Goal: Task Accomplishment & Management: Manage account settings

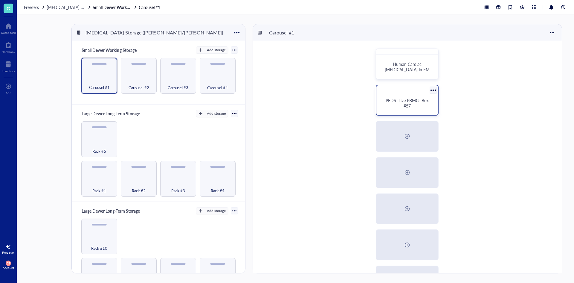
click at [416, 97] on span "PEDS Live PBMCs Box #57" at bounding box center [408, 102] width 44 height 11
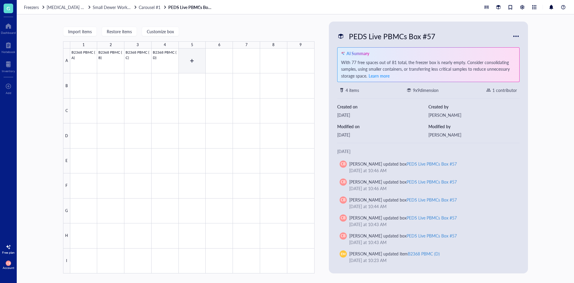
click at [184, 52] on div at bounding box center [192, 160] width 244 height 225
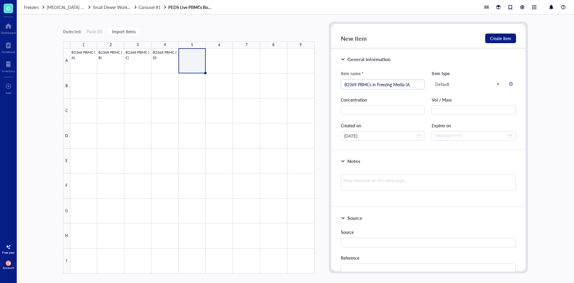
type input "B2369 PBMCs in Freezing Media (A)"
click at [184, 52] on div at bounding box center [192, 160] width 244 height 225
click at [364, 85] on input "search" at bounding box center [382, 84] width 77 height 9
click at [357, 83] on input "B2369 PBMCs in Freezing Media" at bounding box center [382, 84] width 77 height 9
type input "B2369 A PBMCs in Freezing Media"
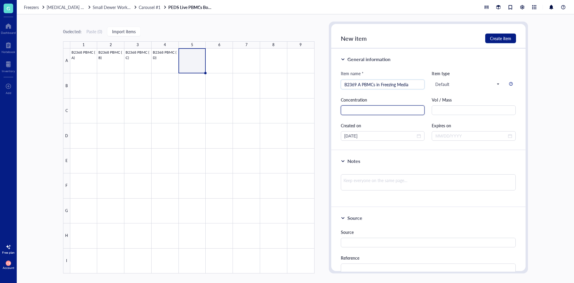
click at [404, 109] on input "text" at bounding box center [383, 110] width 84 height 10
type input "4.81e6"
type input "cells/mL"
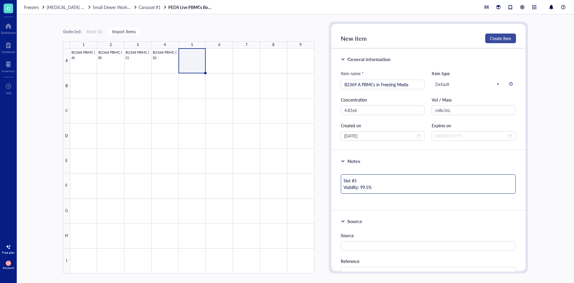
type textarea "Slot #5 Viability: 99.5%"
click at [506, 36] on span "Create item" at bounding box center [500, 38] width 21 height 5
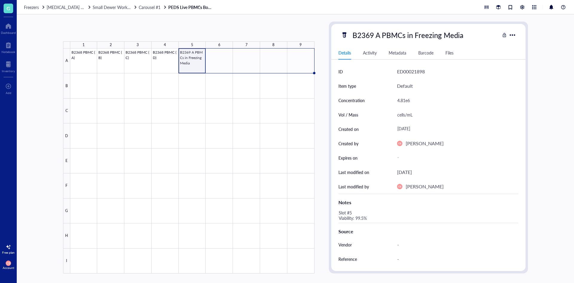
drag, startPoint x: 206, startPoint y: 73, endPoint x: 308, endPoint y: 72, distance: 102.3
click at [0, 0] on div "B2368 PBMC (A) B2368 PBMC (B) B2368 PBMC (C) B2368 PBMC (D) B2369 A PBMCs in Fr…" at bounding box center [0, 0] width 0 height 0
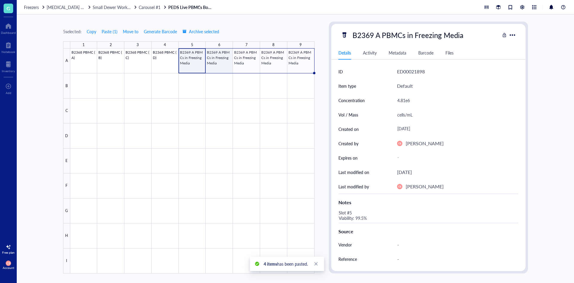
click at [227, 69] on div at bounding box center [192, 160] width 244 height 225
click at [370, 37] on div "B2369 A PBMCs in Freezing Media" at bounding box center [408, 35] width 116 height 13
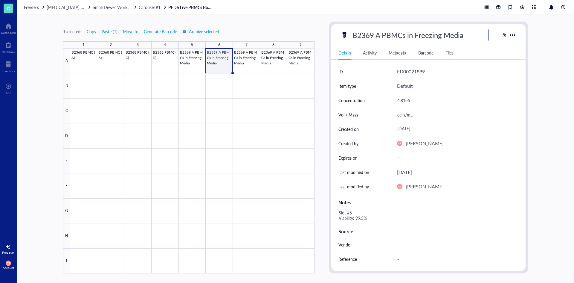
drag, startPoint x: 377, startPoint y: 36, endPoint x: 383, endPoint y: 36, distance: 5.4
click at [383, 36] on input "B2369 A PBMCs in Freezing Media" at bounding box center [419, 35] width 138 height 12
type input "B2369 B PBMCs in Freezing Media"
click at [411, 103] on div "4.81e6" at bounding box center [455, 100] width 121 height 13
click at [411, 103] on input "4.81e6" at bounding box center [455, 100] width 121 height 12
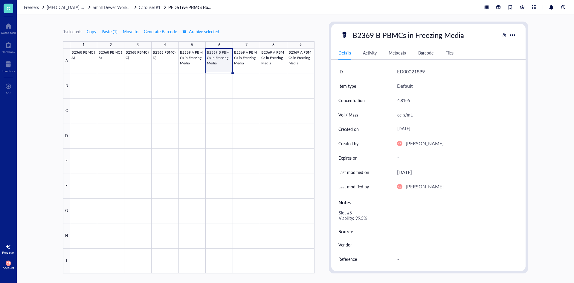
click at [411, 103] on div "4.81e6" at bounding box center [455, 100] width 121 height 13
type input "4.46e6"
click at [382, 213] on div "Slot #5 Viability: 99.5%" at bounding box center [426, 215] width 180 height 14
click at [353, 212] on div "Slot #5 Viability: 99.5%" at bounding box center [426, 215] width 180 height 14
click at [351, 211] on textarea "Slot #5 Viability: 99.5%" at bounding box center [381, 215] width 91 height 13
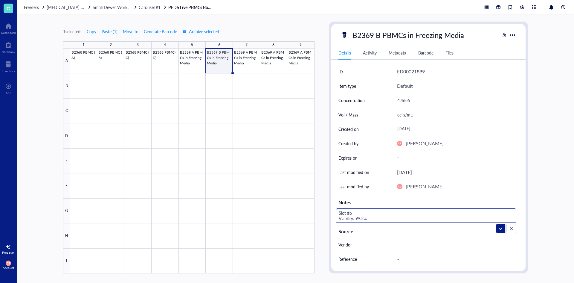
drag, startPoint x: 355, startPoint y: 216, endPoint x: 364, endPoint y: 217, distance: 8.5
click at [364, 217] on textarea "Slot #6 Viability: 99.5%" at bounding box center [381, 215] width 91 height 13
type textarea "Slot #6 Viability: 98.7%"
click at [248, 63] on div at bounding box center [192, 160] width 244 height 225
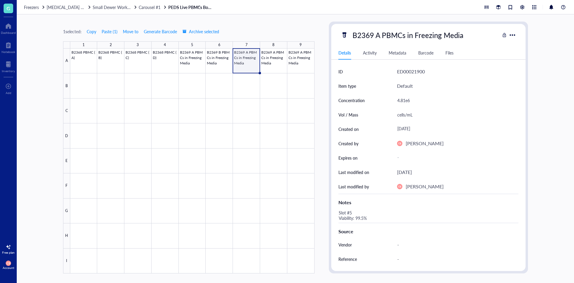
click at [382, 36] on div "B2369 A PBMCs in Freezing Media" at bounding box center [408, 35] width 116 height 13
click at [378, 35] on input "B2369 A PBMCs in Freezing Media" at bounding box center [419, 35] width 138 height 12
type input "B2369 C PBMCs in Freezing Media"
click at [404, 100] on div "4.81e6" at bounding box center [455, 100] width 121 height 13
click at [404, 100] on input "4.81e6" at bounding box center [455, 100] width 121 height 12
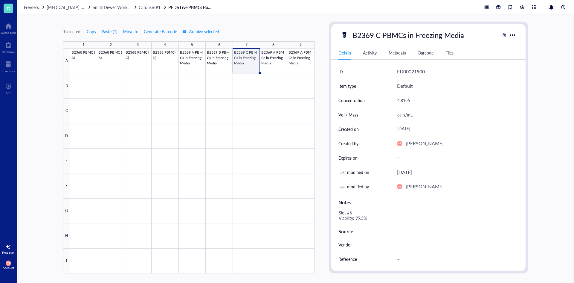
click at [404, 100] on div "4.81e6" at bounding box center [455, 100] width 121 height 13
type input "5.71e6"
click at [362, 220] on div "Slot #5 Viability: 99.5%" at bounding box center [426, 215] width 180 height 14
click at [349, 212] on div "Slot #5 Viability: 99.5%" at bounding box center [426, 215] width 180 height 14
click at [352, 211] on textarea "Slot #5 Viability: 99.5%" at bounding box center [381, 215] width 91 height 13
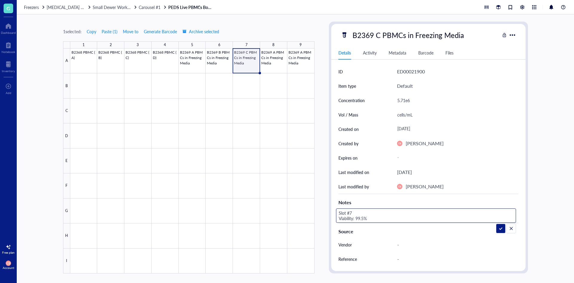
drag, startPoint x: 356, startPoint y: 219, endPoint x: 364, endPoint y: 218, distance: 7.8
click at [364, 218] on textarea "Slot #7 Viability: 99.5%" at bounding box center [381, 215] width 91 height 13
type textarea "Slot #7 Viability: 99.0%"
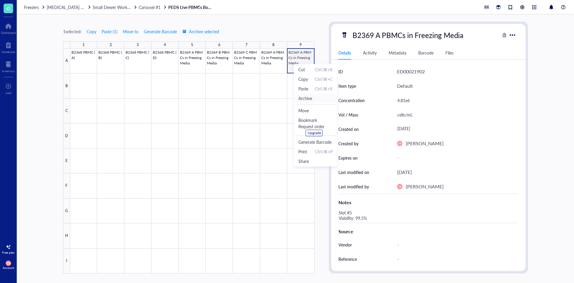
click at [311, 99] on span "Archive" at bounding box center [305, 98] width 14 height 7
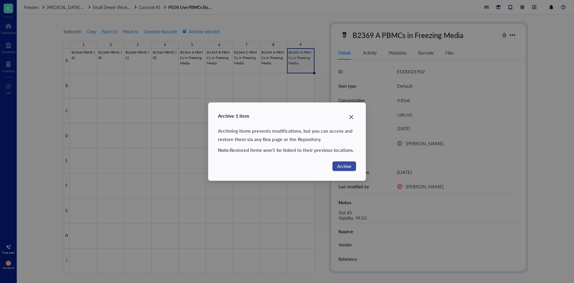
click at [334, 165] on button "Archive" at bounding box center [344, 166] width 24 height 10
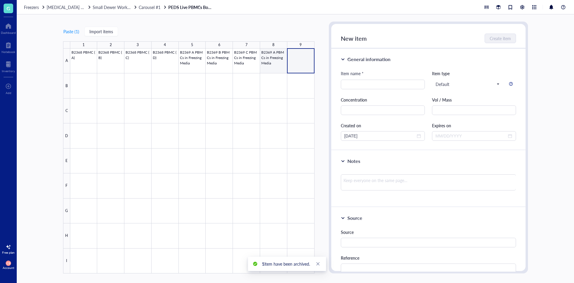
click at [279, 57] on div at bounding box center [192, 160] width 244 height 225
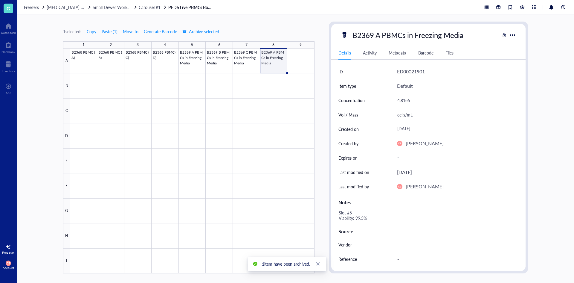
click at [364, 33] on div "B2369 A PBMCs in Freezing Media" at bounding box center [408, 35] width 116 height 13
drag, startPoint x: 367, startPoint y: 35, endPoint x: 373, endPoint y: 35, distance: 6.6
click at [373, 35] on input "B2369 A PBMCs in Freezing Media" at bounding box center [419, 35] width 138 height 12
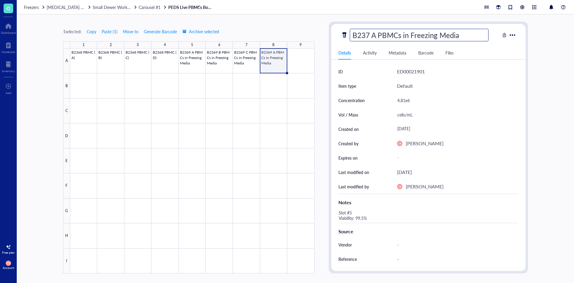
type input "B2370 A PBMCs in Freezing Media"
click at [405, 100] on div "4.81e6" at bounding box center [455, 100] width 121 height 13
click at [406, 100] on input "4.81e6" at bounding box center [455, 100] width 121 height 12
type input "0.337e6"
click at [361, 213] on div "Slot #5 Viability: 99.5%" at bounding box center [426, 215] width 180 height 14
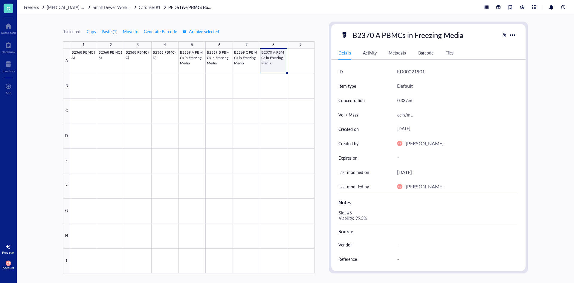
click at [351, 213] on div "Slot #5 Viability: 99.5%" at bounding box center [426, 215] width 180 height 14
click at [353, 213] on textarea "Slot #5 Viability: 99.5%" at bounding box center [381, 215] width 91 height 13
click at [358, 216] on textarea "Slot #8 Viability: 99.5%" at bounding box center [381, 215] width 91 height 13
type textarea "Slot #8 Viability: 90.7%"
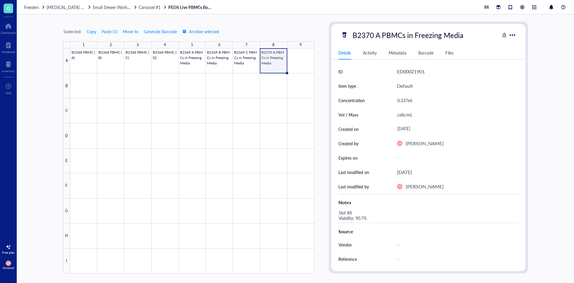
click at [279, 58] on div at bounding box center [192, 160] width 244 height 225
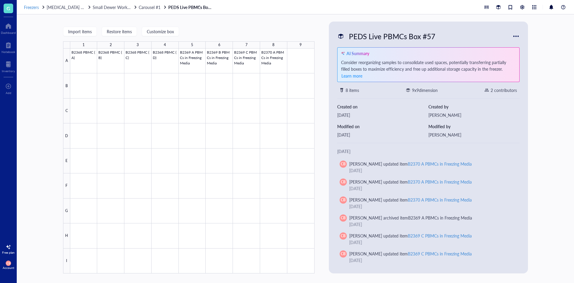
click at [36, 7] on span "Freezers" at bounding box center [31, 7] width 15 height 6
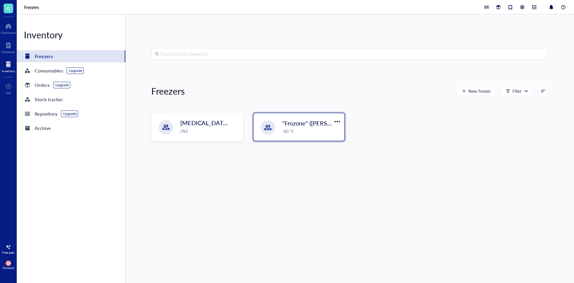
click at [280, 123] on div ""Frozone" ([PERSON_NAME]/[PERSON_NAME]) -80 °C" at bounding box center [299, 127] width 91 height 28
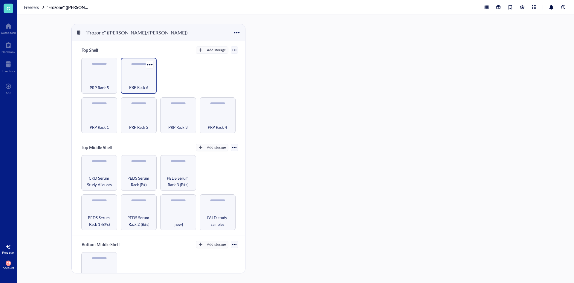
click at [138, 82] on div "PRP Rack 6" at bounding box center [139, 83] width 30 height 13
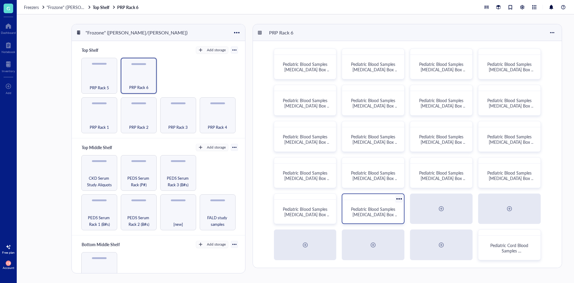
click at [385, 209] on span "Pediatric Blood Samples [MEDICAL_DATA] Box #137" at bounding box center [374, 214] width 47 height 17
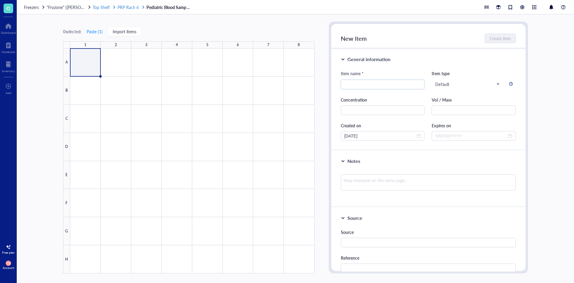
click at [131, 5] on span "PRP Rack 6" at bounding box center [128, 7] width 21 height 6
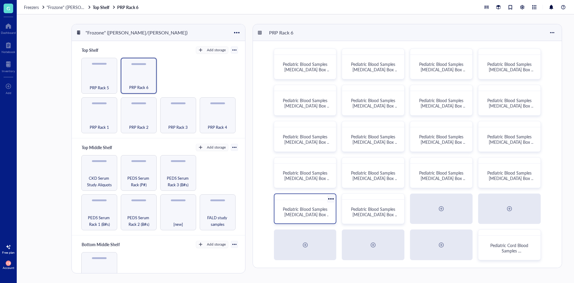
click at [324, 208] on span "Pediatric Blood Samples [MEDICAL_DATA] Box #136" at bounding box center [306, 214] width 47 height 17
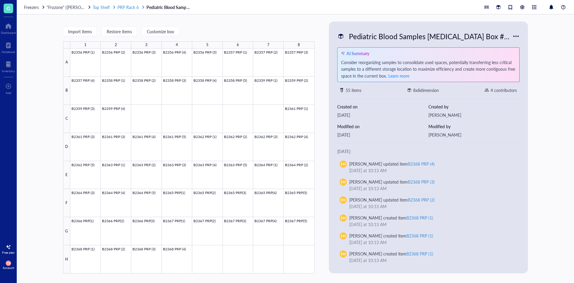
click at [132, 9] on span "PRP Rack 6" at bounding box center [128, 7] width 21 height 6
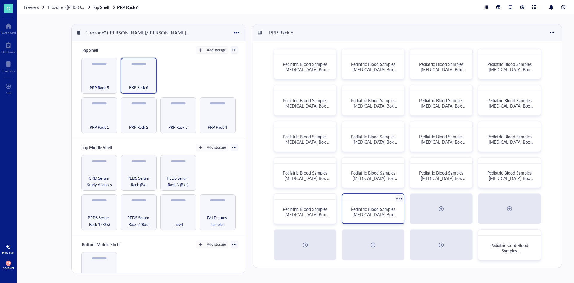
click at [362, 207] on span "Pediatric Blood Samples [MEDICAL_DATA] Box #137" at bounding box center [374, 214] width 47 height 17
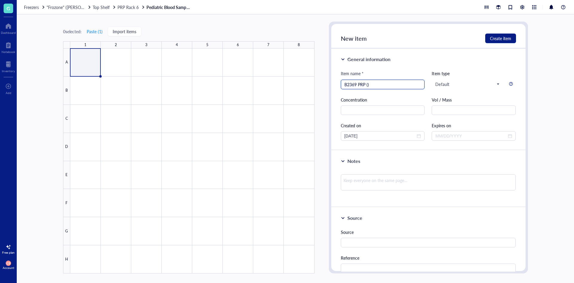
type input "B2369 PRP ()"
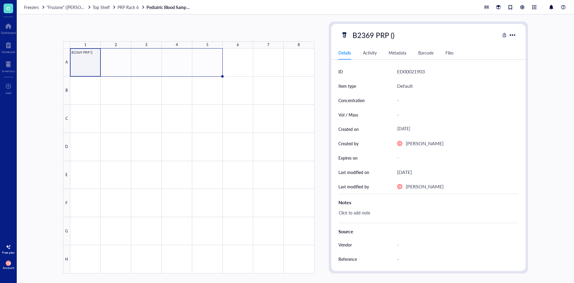
drag, startPoint x: 100, startPoint y: 76, endPoint x: 208, endPoint y: 72, distance: 108.0
click at [0, 0] on div "B2369 PRP ()" at bounding box center [0, 0] width 0 height 0
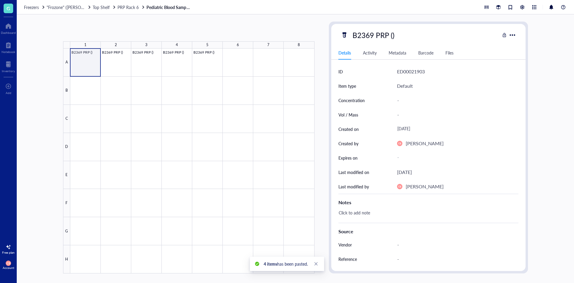
click at [91, 56] on div at bounding box center [192, 160] width 244 height 225
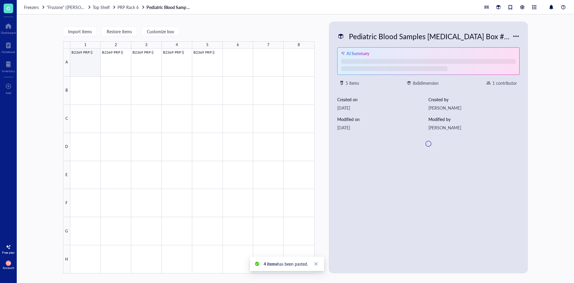
click at [91, 56] on div at bounding box center [192, 160] width 244 height 225
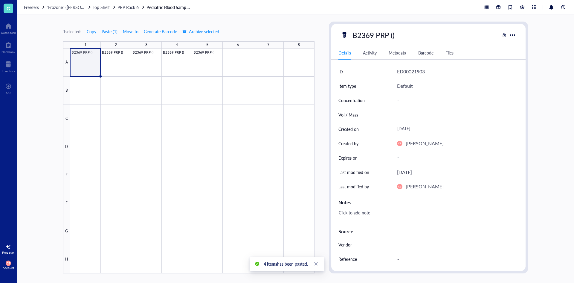
click at [394, 41] on div "B2369 PRP ()" at bounding box center [373, 35] width 47 height 13
click at [392, 35] on input "B2369 PRP ()" at bounding box center [379, 35] width 59 height 12
type input "B2369 PRP (1)"
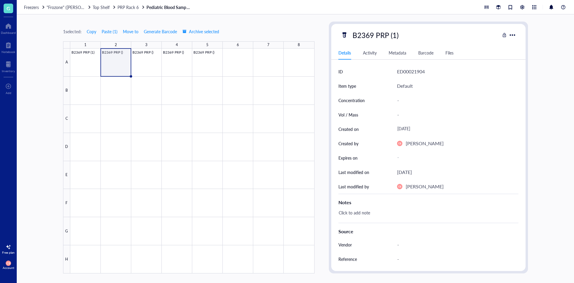
click at [396, 35] on div "B2369 PRP (1)" at bounding box center [375, 35] width 51 height 13
click at [394, 35] on input "B2369 PRP (1)" at bounding box center [381, 35] width 63 height 12
type input "B2369 PRP (2)"
click at [394, 35] on div "B2369 PRP ()" at bounding box center [373, 35] width 47 height 13
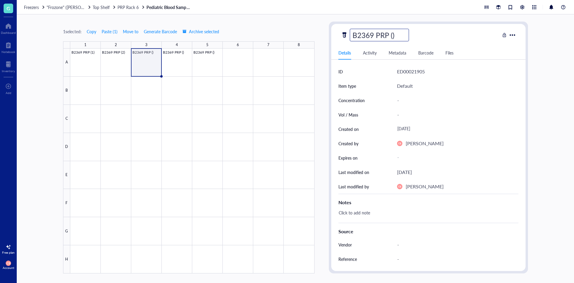
click at [392, 35] on input "B2369 PRP ()" at bounding box center [379, 35] width 59 height 12
type input "B2369 PRP (3)"
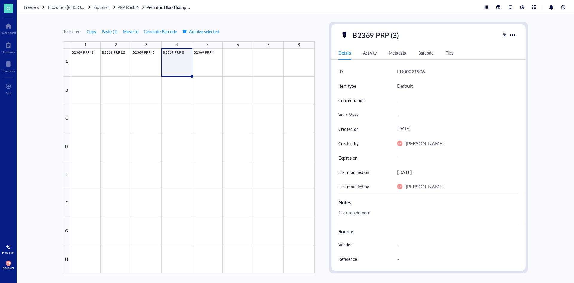
click at [392, 35] on div "B2369 PRP (3)" at bounding box center [375, 35] width 51 height 13
click at [393, 35] on input "B2369 PRP (3)" at bounding box center [381, 35] width 63 height 12
type input "B2369 PRP (4)"
click at [393, 35] on div "B2369 PRP ()" at bounding box center [373, 35] width 47 height 13
click at [393, 35] on input "B2369 PRP ()" at bounding box center [379, 35] width 59 height 12
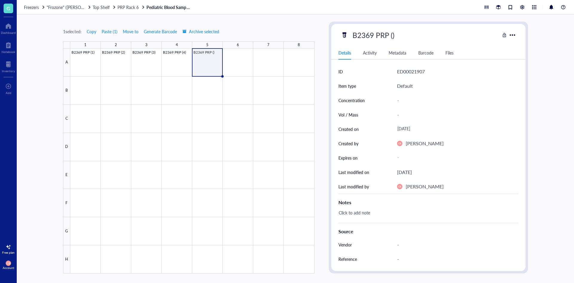
type input "B2369 PRP (5)"
click at [247, 55] on div at bounding box center [192, 160] width 244 height 225
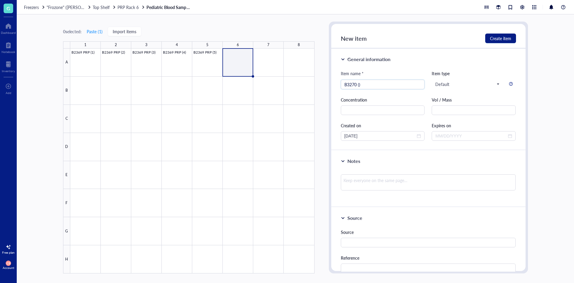
type input "B3270 ()"
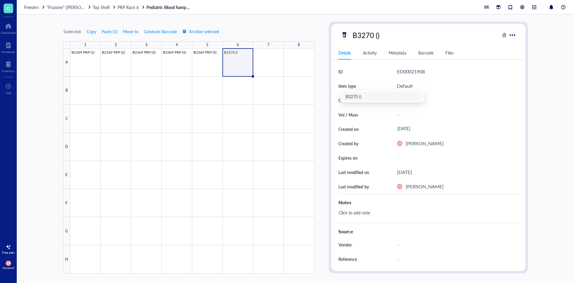
click at [375, 38] on div "B3270 ()" at bounding box center [366, 35] width 32 height 13
click at [374, 35] on input "B3270 ()" at bounding box center [371, 35] width 42 height 12
type input "B3270 PRP ()"
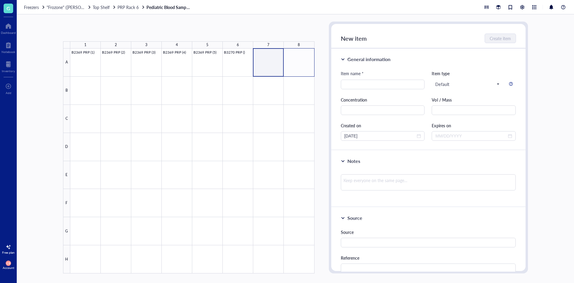
drag, startPoint x: 277, startPoint y: 55, endPoint x: 313, endPoint y: 55, distance: 35.9
click at [313, 55] on div at bounding box center [192, 160] width 244 height 225
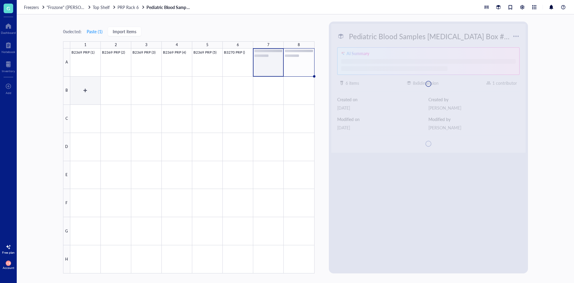
click at [79, 91] on div at bounding box center [192, 160] width 244 height 225
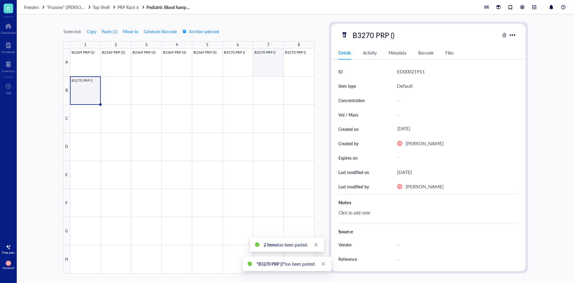
click at [232, 59] on div at bounding box center [192, 160] width 244 height 225
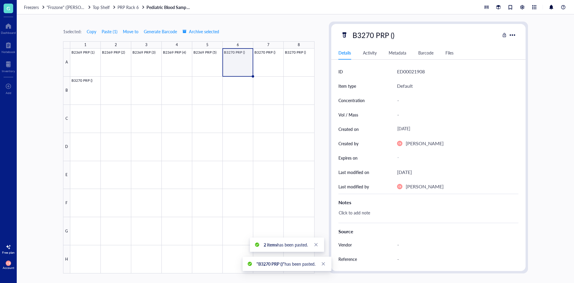
click at [387, 32] on div "B3270 PRP ()" at bounding box center [373, 35] width 47 height 13
click at [392, 32] on input "B3270 PRP ()" at bounding box center [379, 35] width 59 height 12
type input "B3270 PRP (1)"
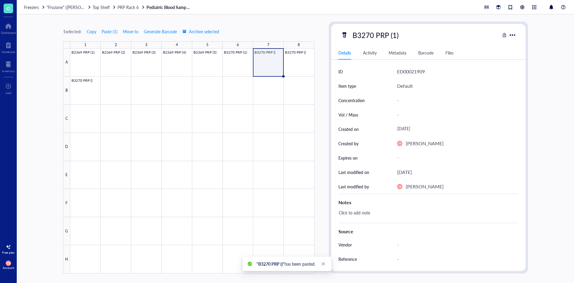
click at [392, 32] on div "B3270 PRP (1)" at bounding box center [375, 35] width 51 height 13
click at [395, 32] on input "B3270 PRP (1)" at bounding box center [381, 35] width 63 height 12
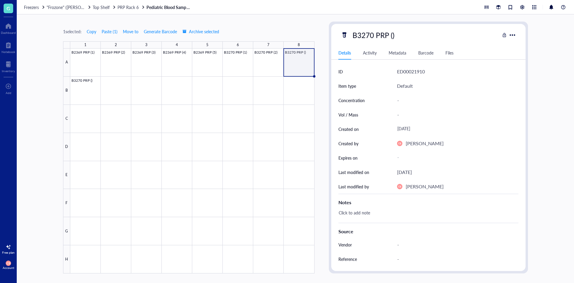
click at [393, 34] on div "B3270 PRP ()" at bounding box center [373, 35] width 47 height 13
click at [392, 34] on input "B3270 PRP ()" at bounding box center [379, 35] width 59 height 12
type input "B3270 PRP (3)"
click at [393, 36] on div "B3270 PRP ()" at bounding box center [373, 35] width 47 height 13
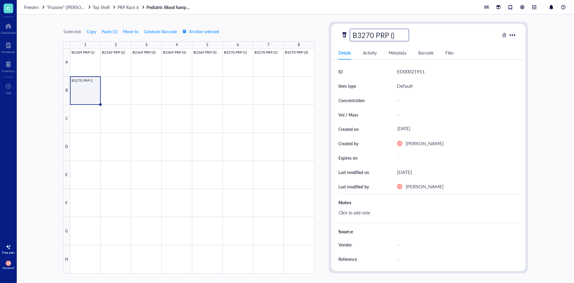
click at [392, 36] on input "B3270 PRP ()" at bounding box center [379, 35] width 59 height 12
type input "B3270 PRP (4)"
click at [101, 6] on span "Top Shelf" at bounding box center [101, 7] width 17 height 6
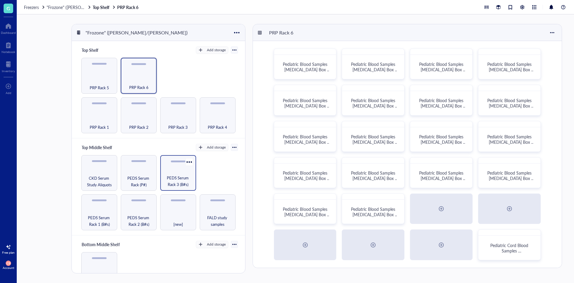
click at [171, 176] on span "PEDS Serum Rack 3 (B#s)" at bounding box center [178, 180] width 30 height 13
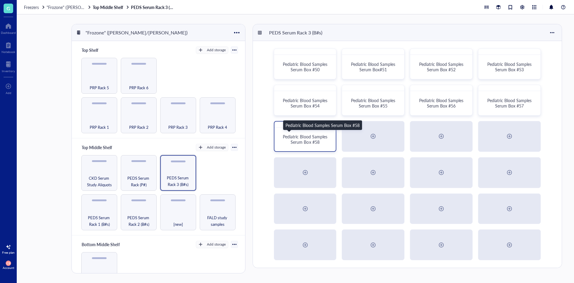
click at [322, 141] on div "Pediatric Blood Samples Serum Box #58" at bounding box center [305, 139] width 47 height 11
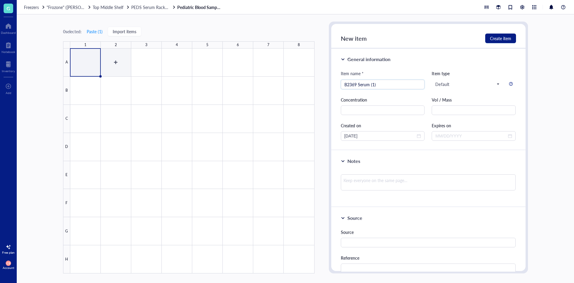
type input "B2369 Serum (1)"
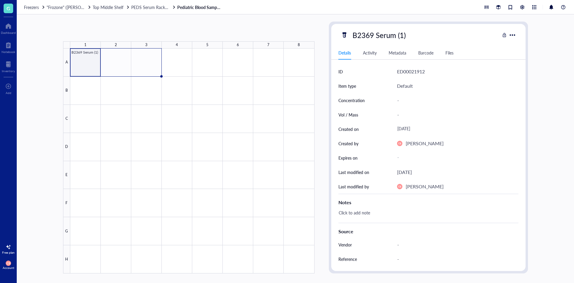
drag, startPoint x: 100, startPoint y: 77, endPoint x: 142, endPoint y: 68, distance: 43.0
click at [0, 0] on div "B2369 Serum (1)" at bounding box center [0, 0] width 0 height 0
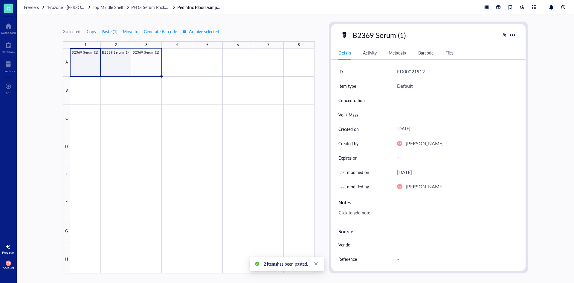
click at [118, 56] on div at bounding box center [192, 160] width 244 height 225
click at [362, 37] on div "B2369 Serum (1)" at bounding box center [379, 35] width 59 height 13
drag, startPoint x: 366, startPoint y: 36, endPoint x: 372, endPoint y: 34, distance: 6.8
click at [372, 34] on input "B2369 Serum (1)" at bounding box center [385, 35] width 71 height 12
type input "B2370 Serum (1)"
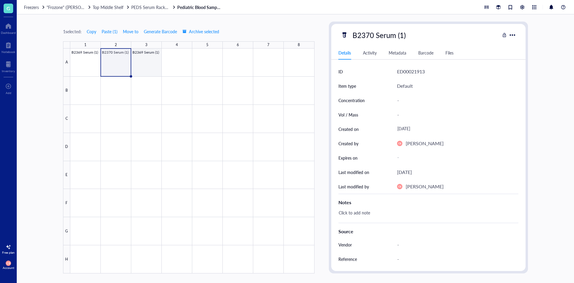
click at [156, 67] on div at bounding box center [192, 160] width 244 height 225
click at [394, 36] on div "B2369 Serum (1)" at bounding box center [379, 35] width 59 height 13
drag, startPoint x: 367, startPoint y: 35, endPoint x: 373, endPoint y: 35, distance: 6.3
click at [373, 35] on input "B2369 Serum (1)" at bounding box center [385, 35] width 71 height 12
drag, startPoint x: 400, startPoint y: 33, endPoint x: 405, endPoint y: 34, distance: 4.8
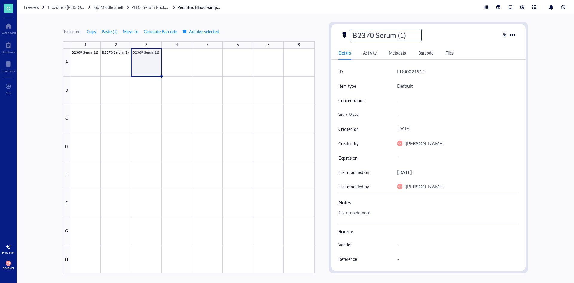
click at [405, 34] on input "B2370 Serum (1)" at bounding box center [385, 35] width 71 height 12
type input "B2370 Serum (2)"
click at [117, 6] on span "Top Middle Shelf" at bounding box center [108, 7] width 31 height 6
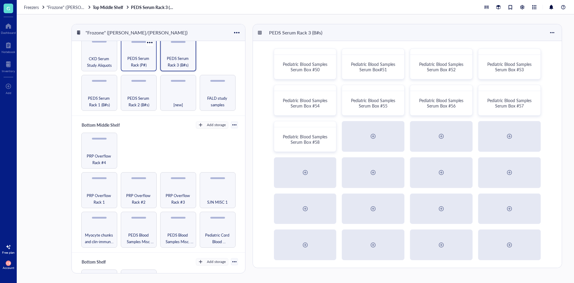
scroll to position [120, 0]
click at [107, 146] on div "PRP Overflow Rack #4" at bounding box center [99, 150] width 36 height 36
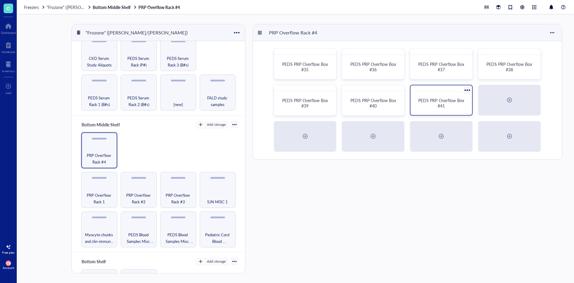
click at [423, 104] on div "PEDS PRP Overflow Box #41" at bounding box center [441, 102] width 47 height 11
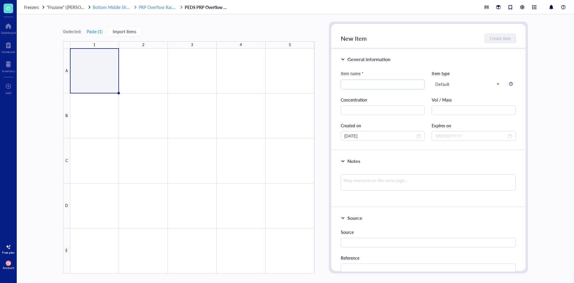
click at [164, 6] on span "PRP Overflow Rack #4" at bounding box center [160, 7] width 42 height 6
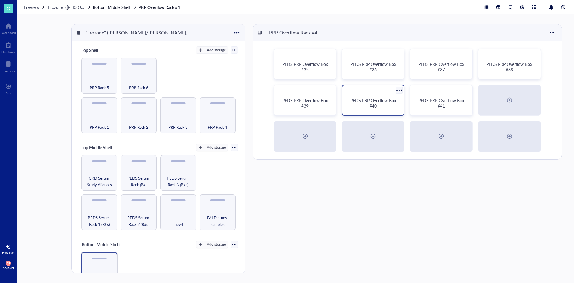
click at [374, 101] on span "PEDS PRP Overflow Box #40" at bounding box center [373, 102] width 47 height 11
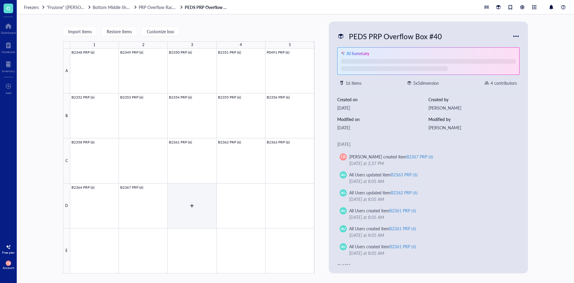
click at [199, 203] on div at bounding box center [192, 160] width 244 height 225
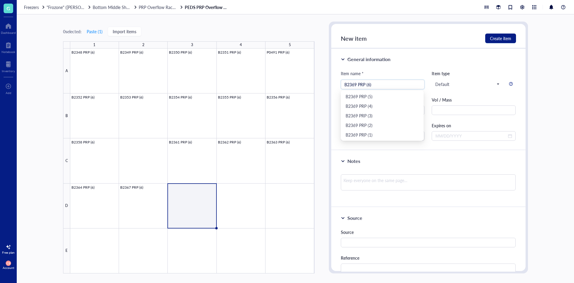
type input "B2369 PRP (6)"
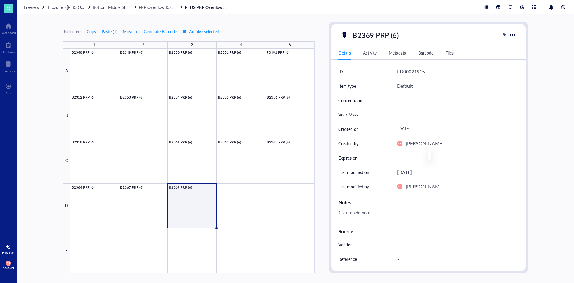
click at [189, 10] on link "PEDS PRP Overflow Box #40" at bounding box center [207, 6] width 45 height 5
